Goal: Information Seeking & Learning: Understand process/instructions

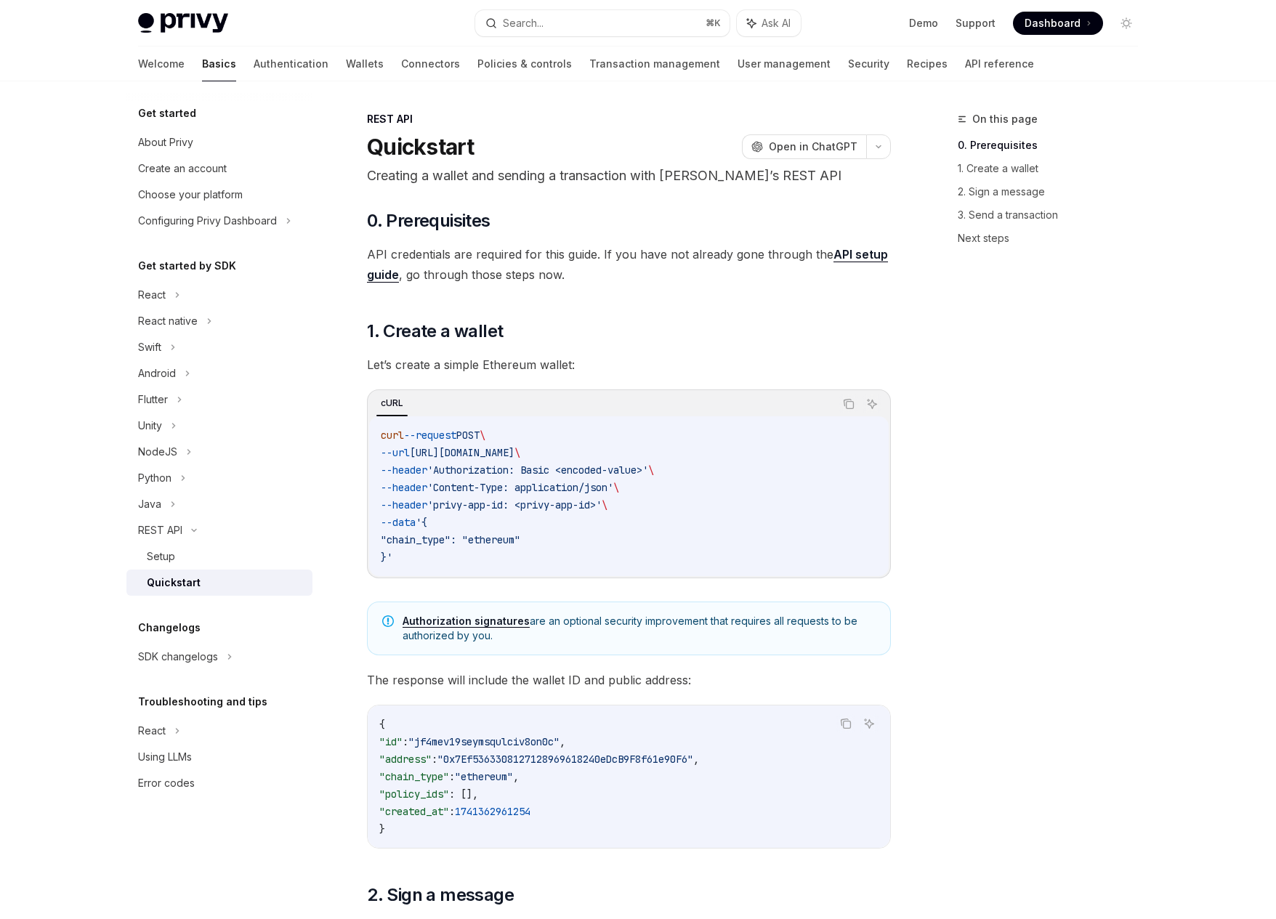
scroll to position [108, 0]
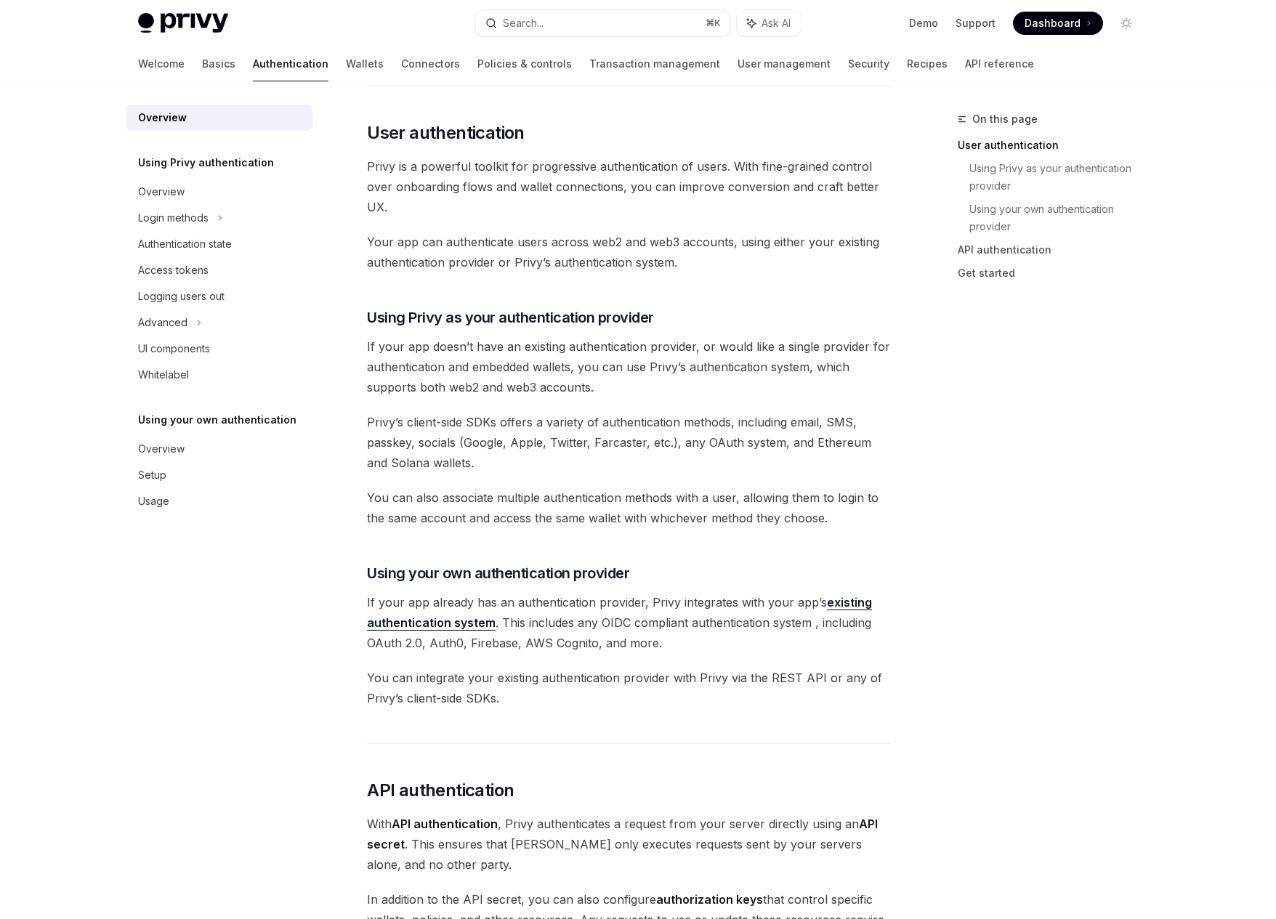
scroll to position [293, 0]
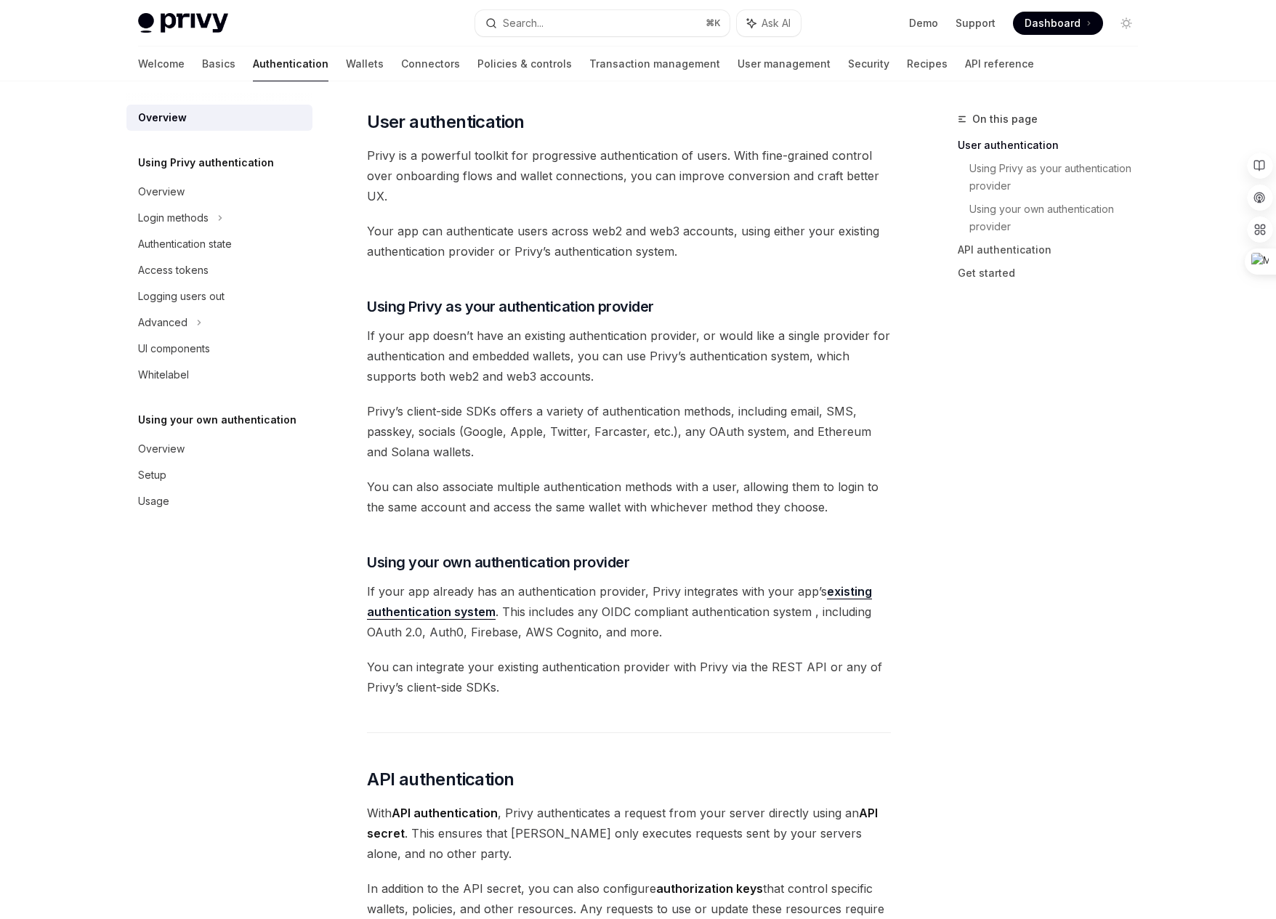
click at [559, 461] on span "Privy’s client-side SDKs offers a variety of authentication methods, including …" at bounding box center [629, 431] width 524 height 61
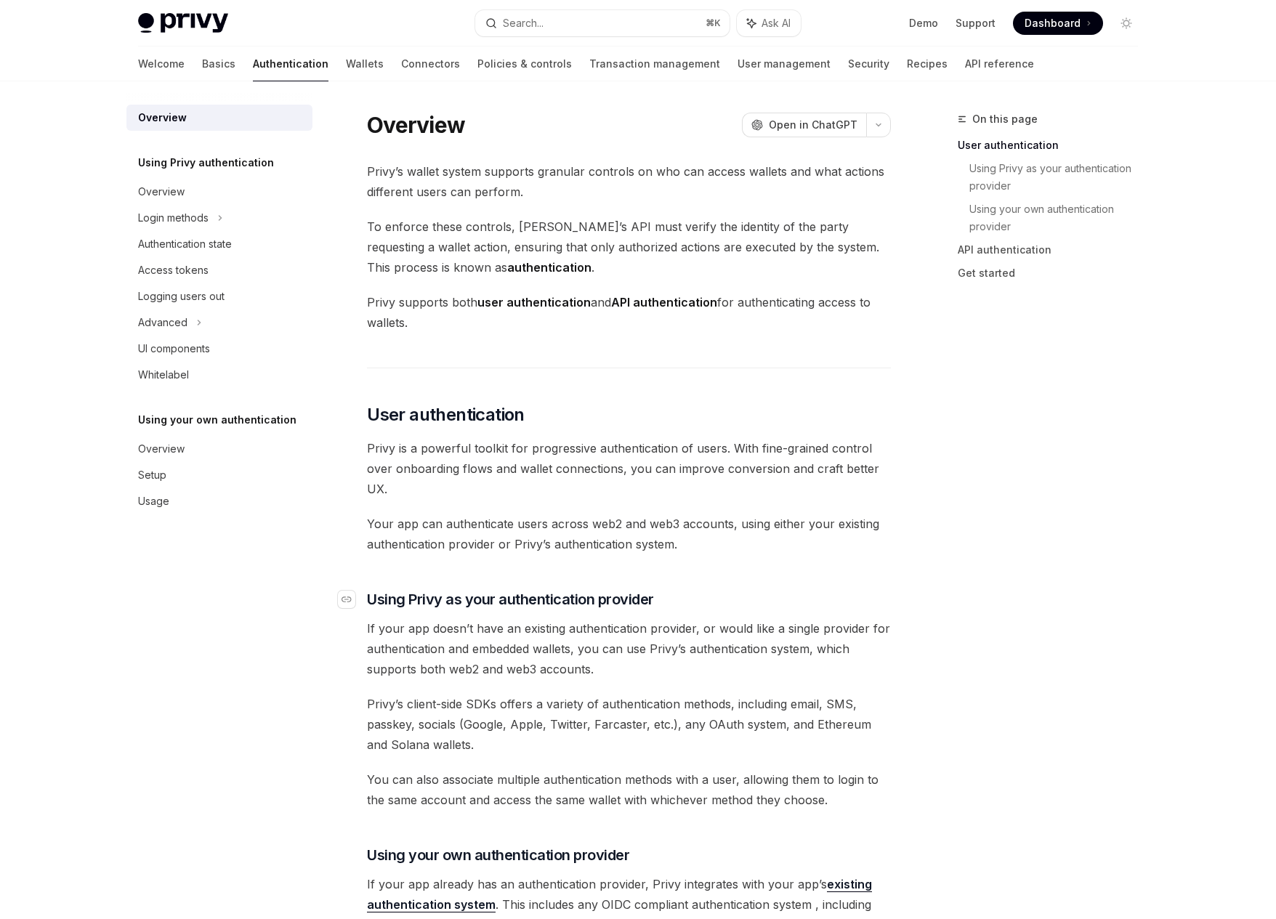
scroll to position [293, 0]
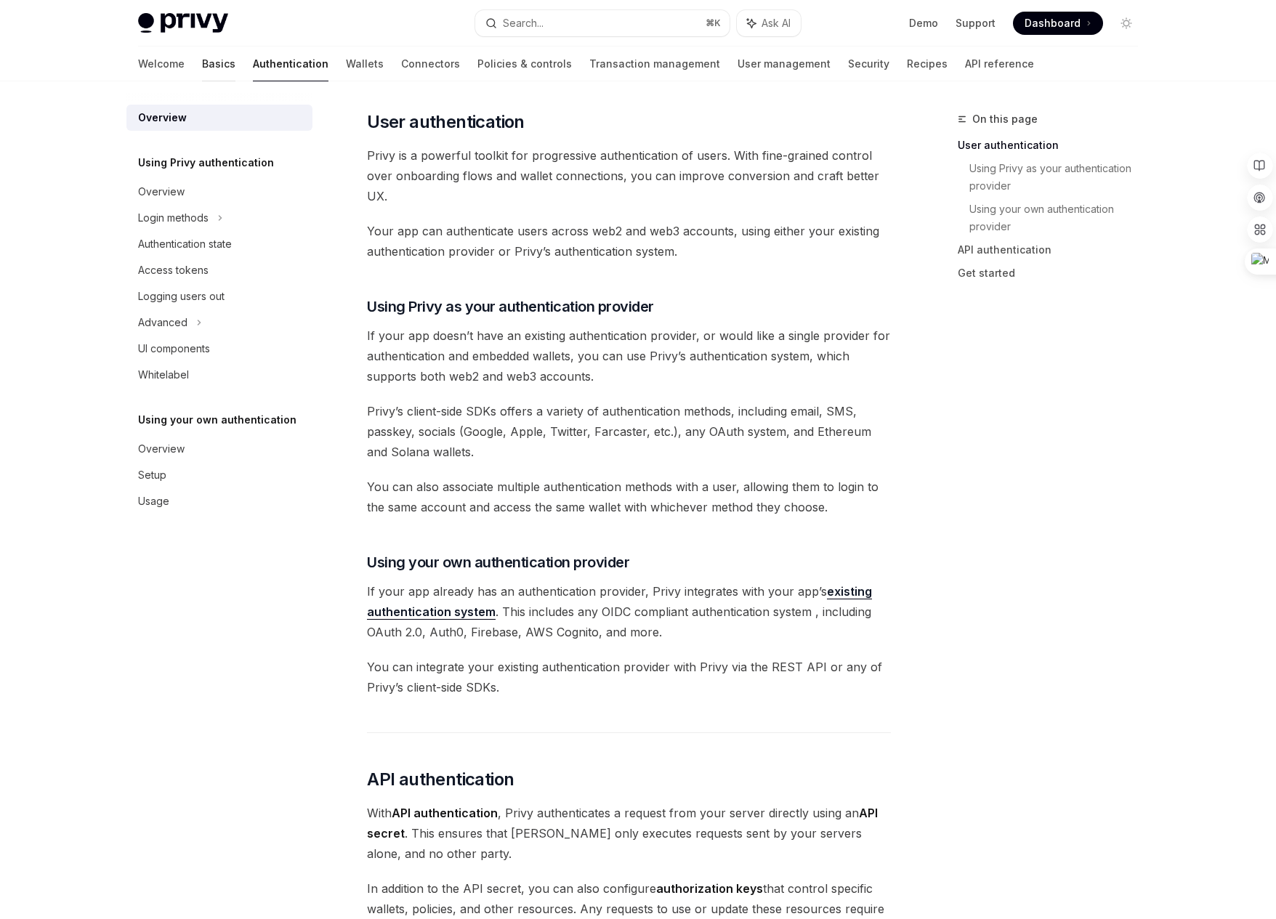
click at [202, 65] on link "Basics" at bounding box center [218, 64] width 33 height 35
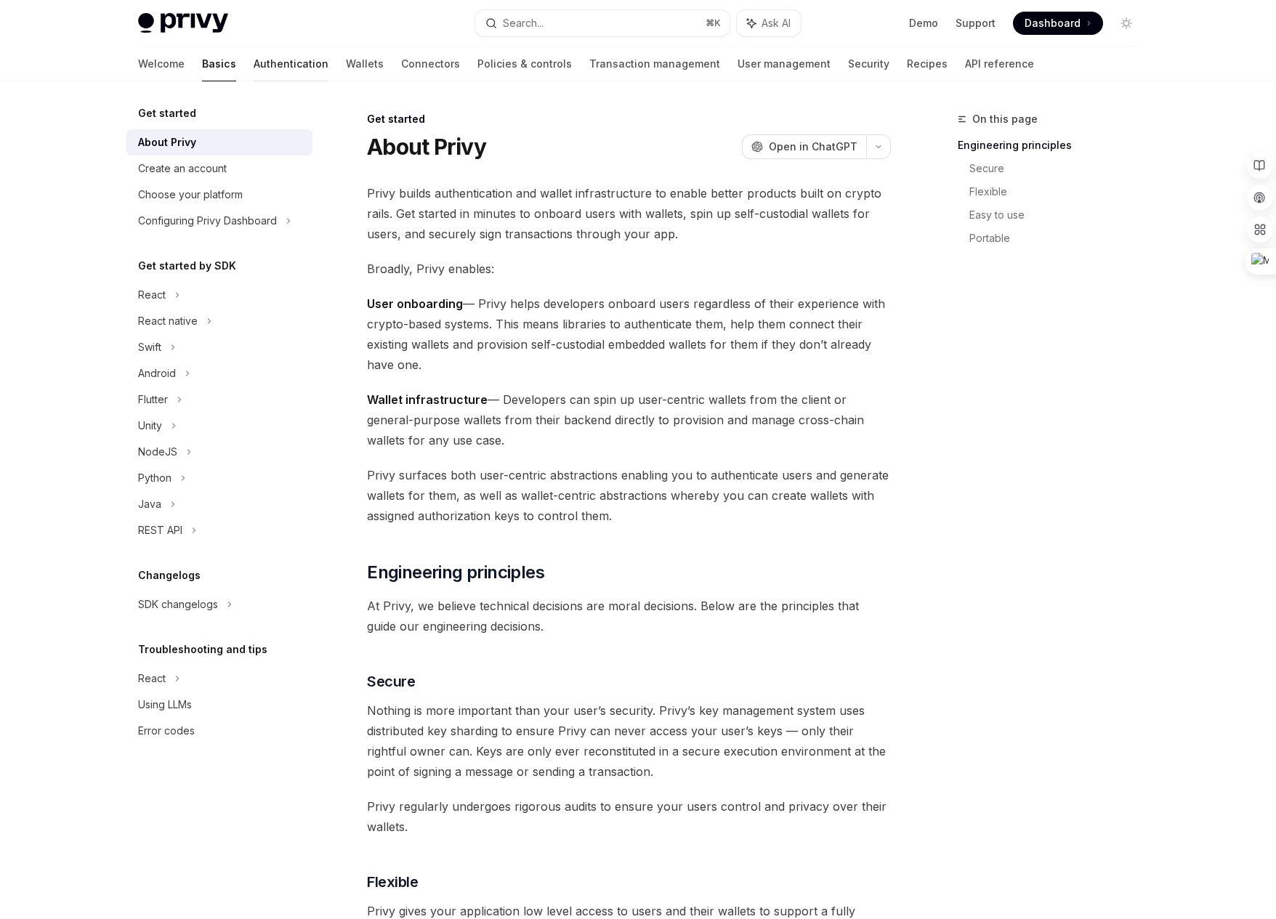
click at [254, 72] on link "Authentication" at bounding box center [291, 64] width 75 height 35
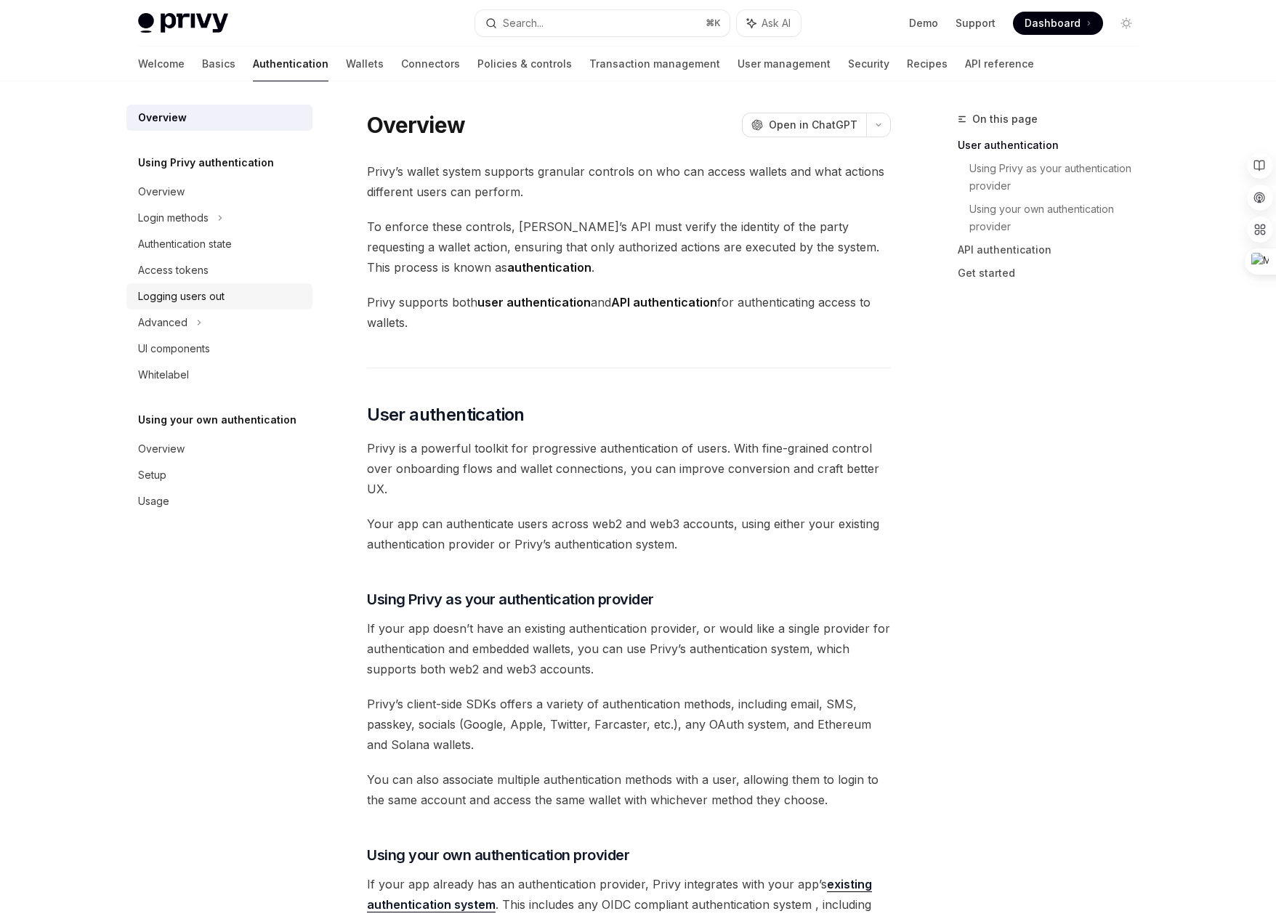
click at [203, 295] on div "Logging users out" at bounding box center [181, 296] width 86 height 17
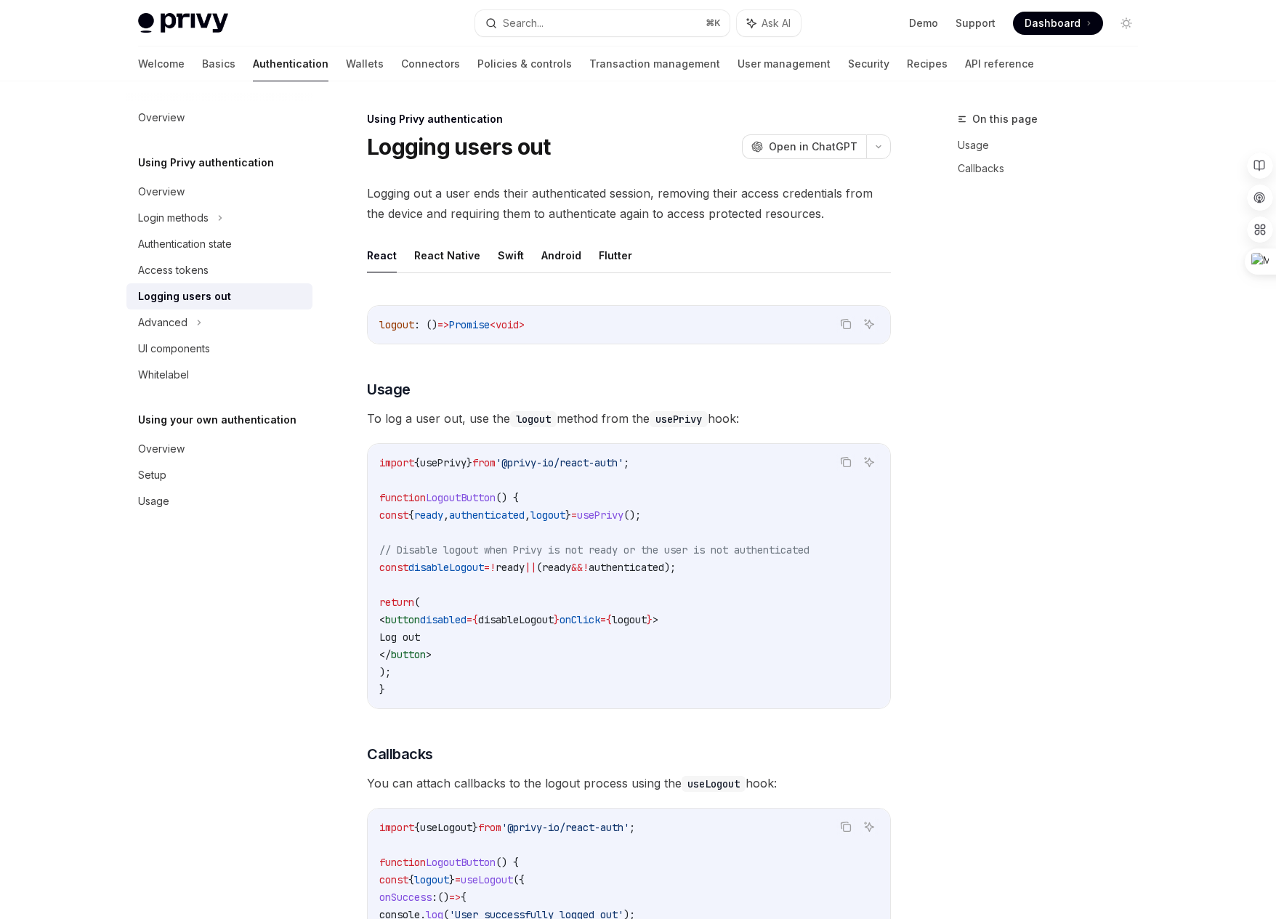
type textarea "*"
click at [623, 509] on span "usePrivy" at bounding box center [600, 515] width 47 height 13
copy code "const { ready , authenticated , logout } = usePrivy ();"
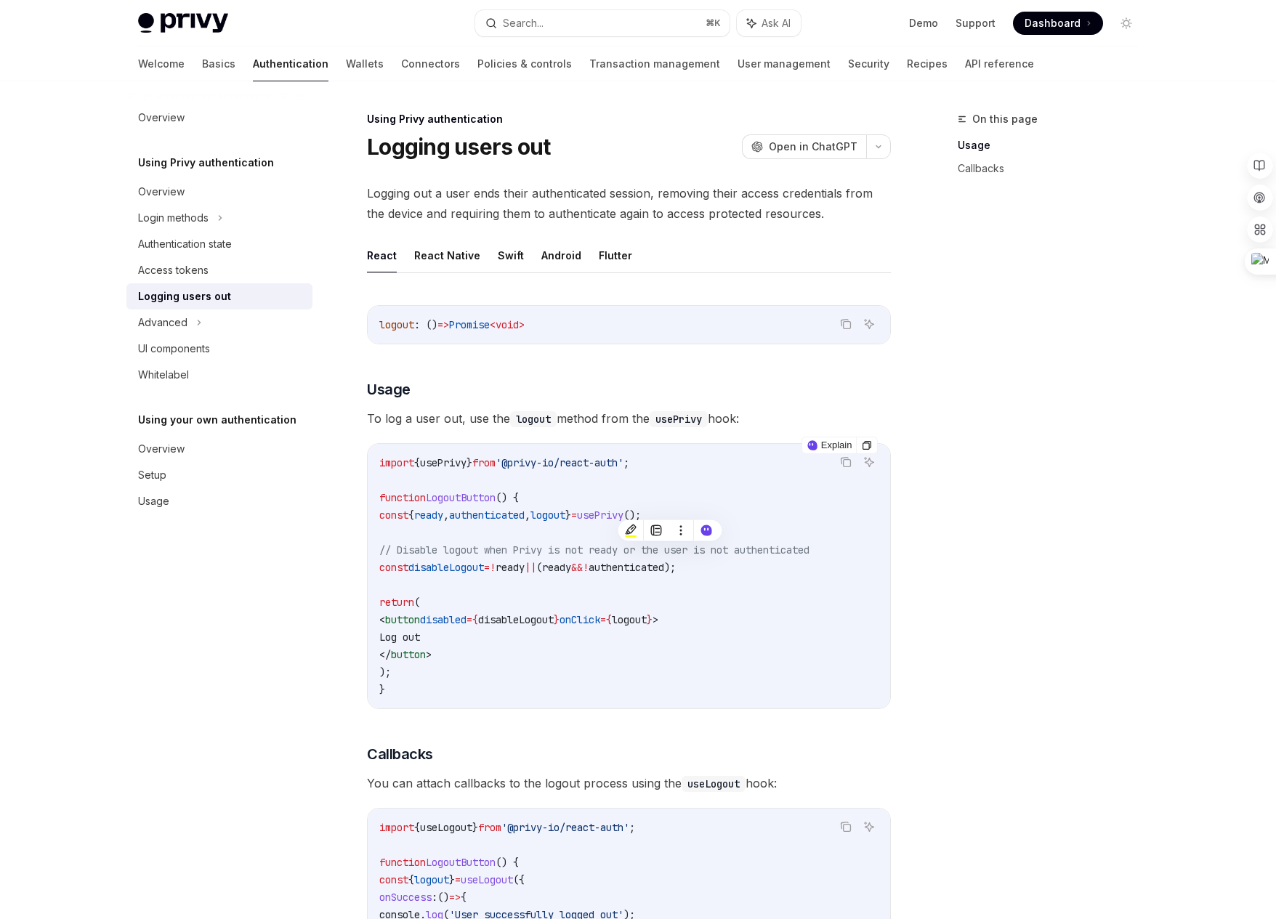
click at [496, 458] on span "from" at bounding box center [483, 462] width 23 height 13
copy code "import { usePrivy } from '@privy-io/react-auth' ;"
click at [587, 396] on h3 "​ Usage" at bounding box center [629, 389] width 524 height 20
